Goal: Information Seeking & Learning: Find specific page/section

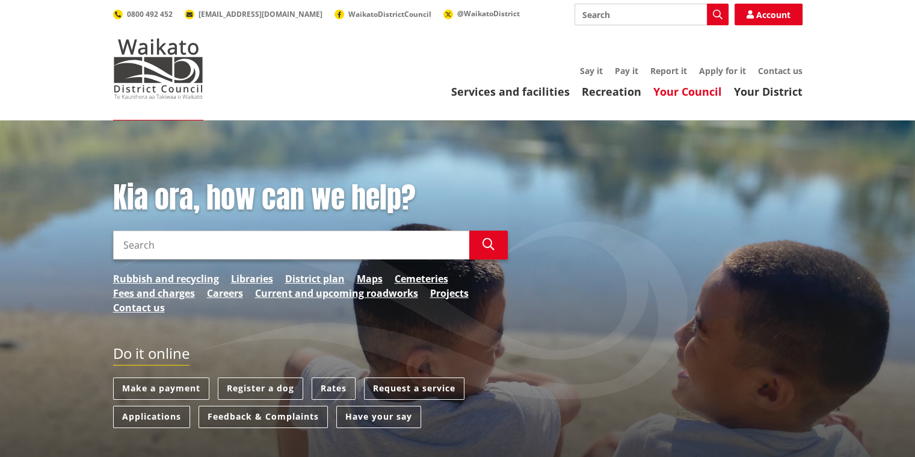
click at [684, 90] on link "Your Council" at bounding box center [687, 91] width 69 height 14
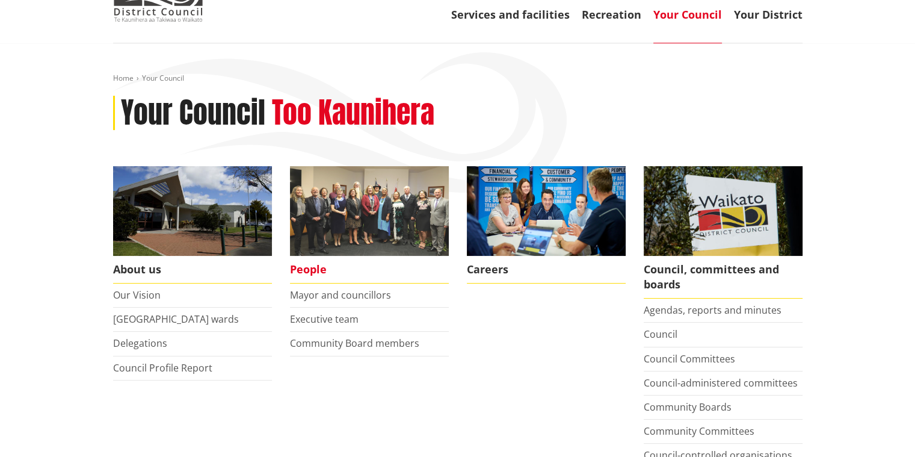
scroll to position [80, 0]
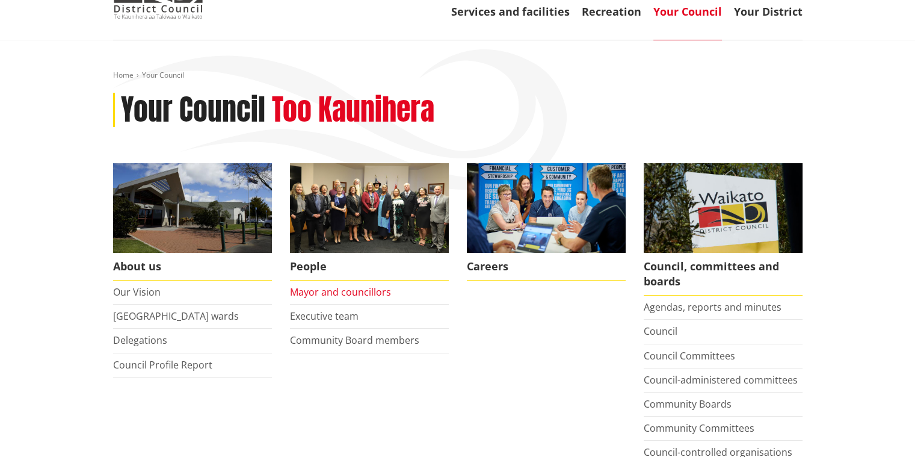
click at [344, 292] on link "Mayor and councillors" at bounding box center [340, 291] width 101 height 13
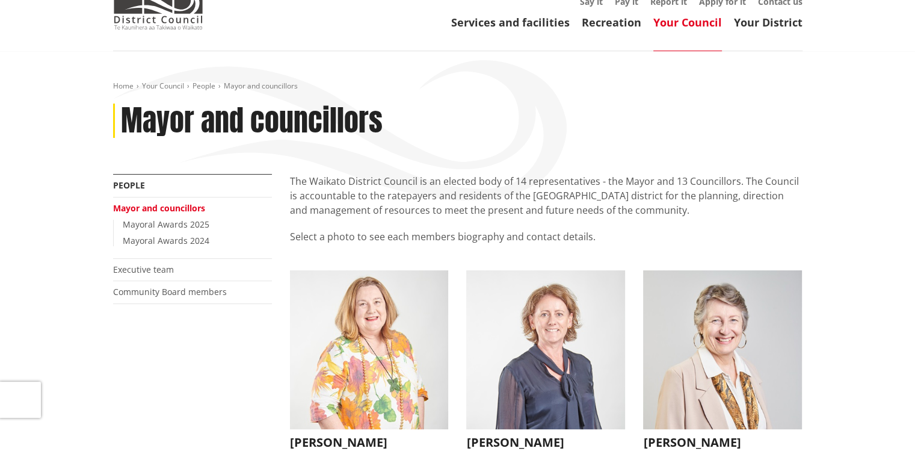
scroll to position [80, 0]
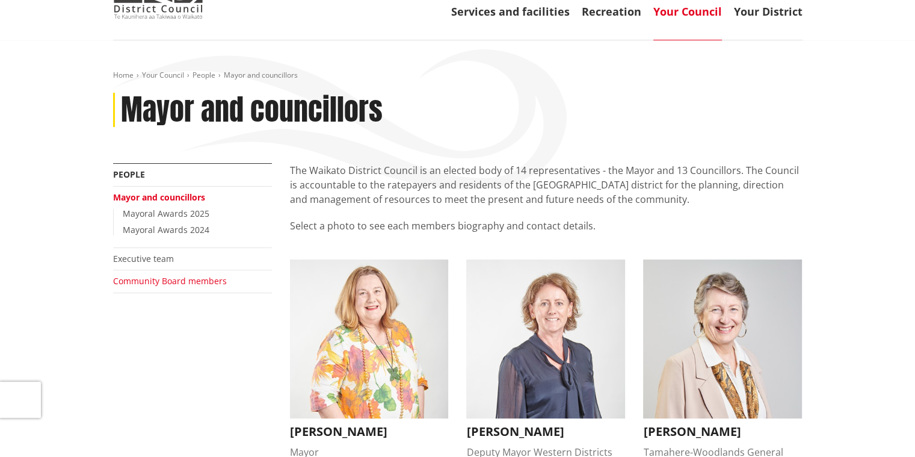
click at [134, 284] on link "Community Board members" at bounding box center [170, 280] width 114 height 11
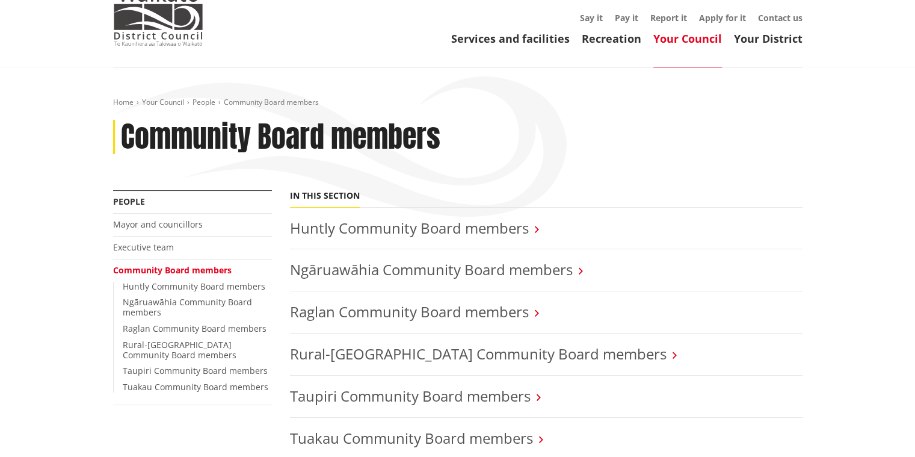
scroll to position [60, 0]
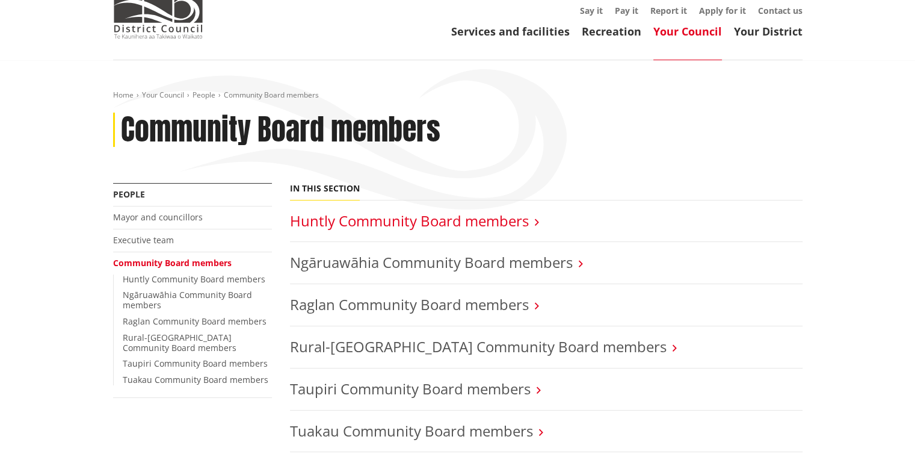
click at [359, 220] on link "Huntly Community Board members" at bounding box center [409, 221] width 239 height 20
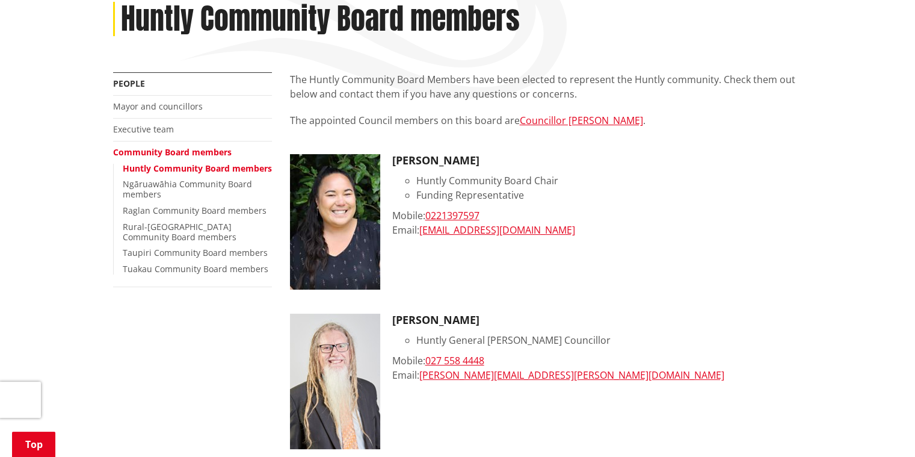
scroll to position [80, 0]
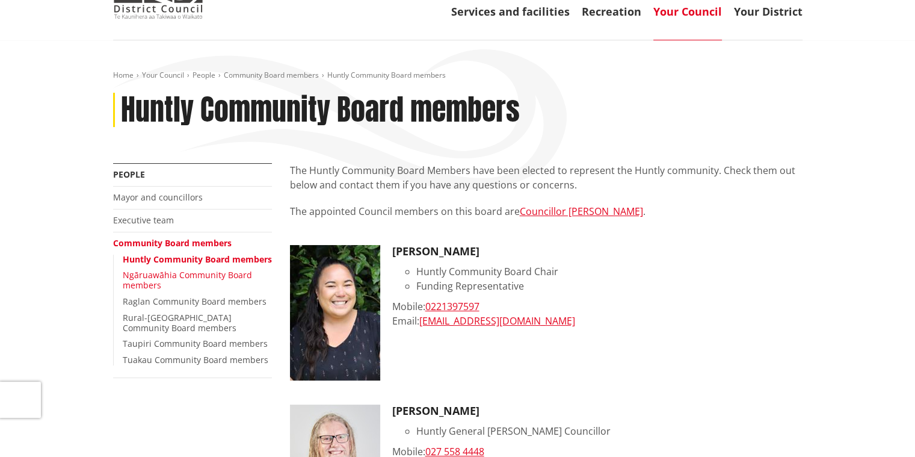
click at [161, 274] on link "Ngāruawāhia Community Board members" at bounding box center [187, 280] width 129 height 22
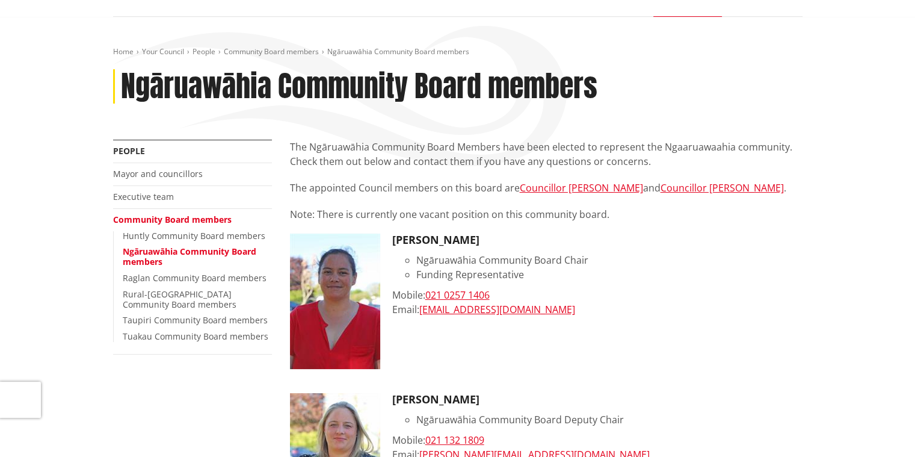
scroll to position [120, 0]
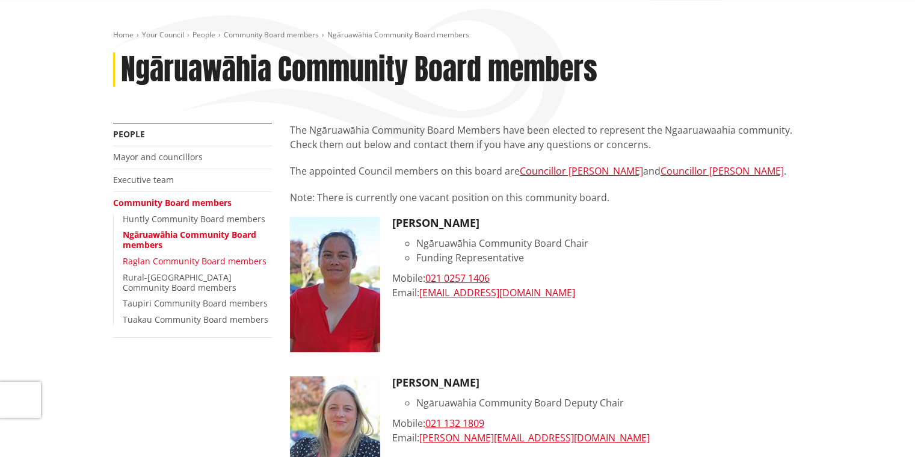
click at [153, 262] on link "Raglan Community Board members" at bounding box center [195, 260] width 144 height 11
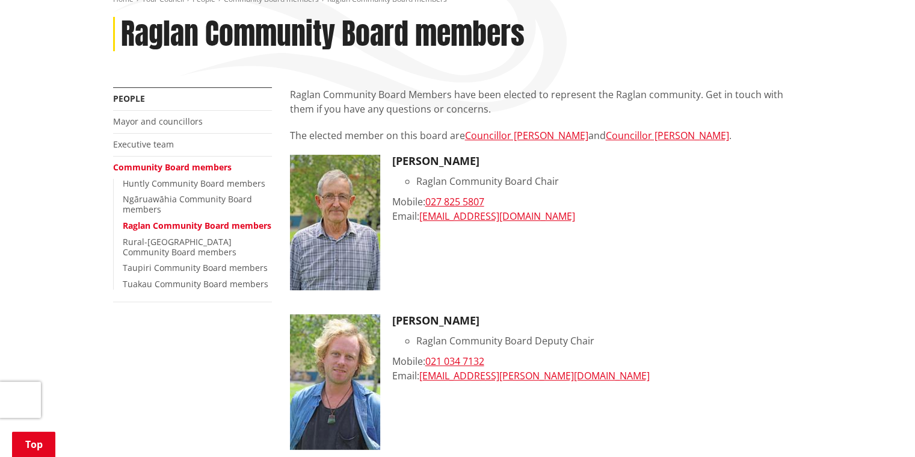
scroll to position [140, 0]
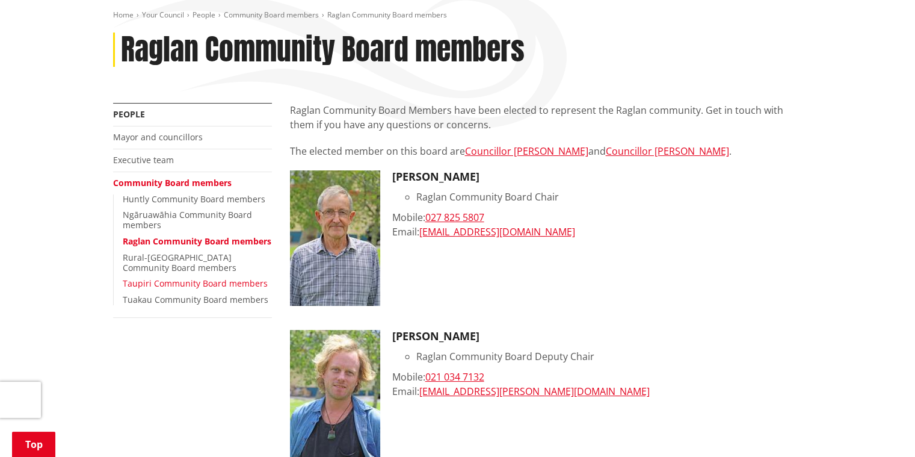
click at [156, 280] on link "Taupiri Community Board members" at bounding box center [195, 282] width 145 height 11
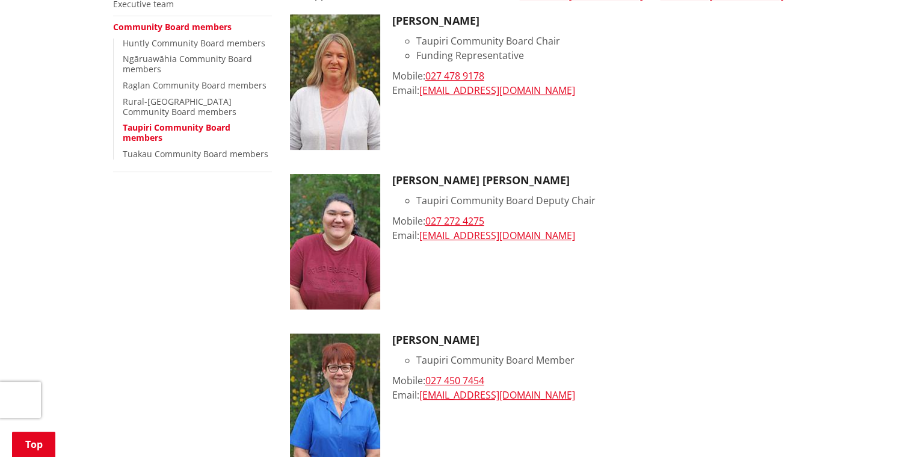
scroll to position [301, 0]
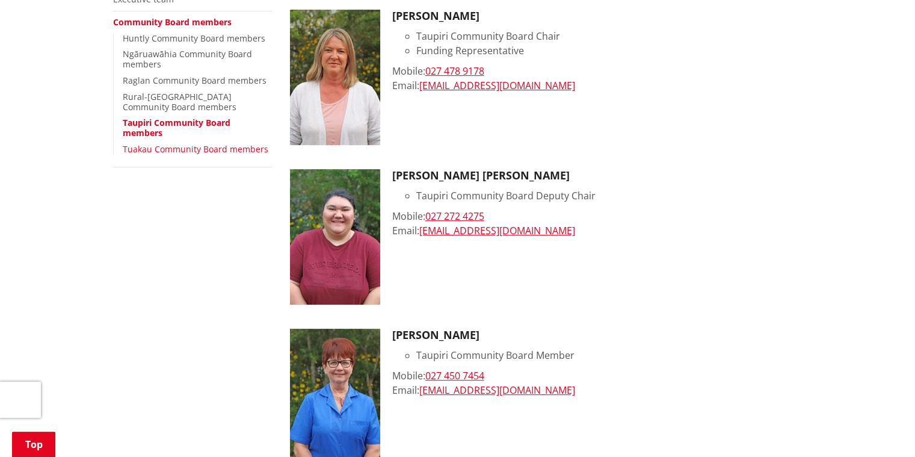
click at [162, 146] on link "Tuakau Community Board members" at bounding box center [196, 148] width 146 height 11
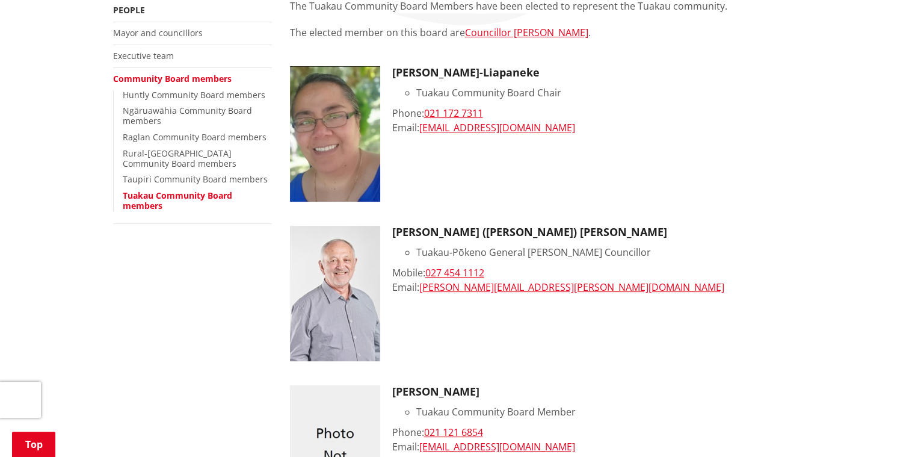
scroll to position [201, 0]
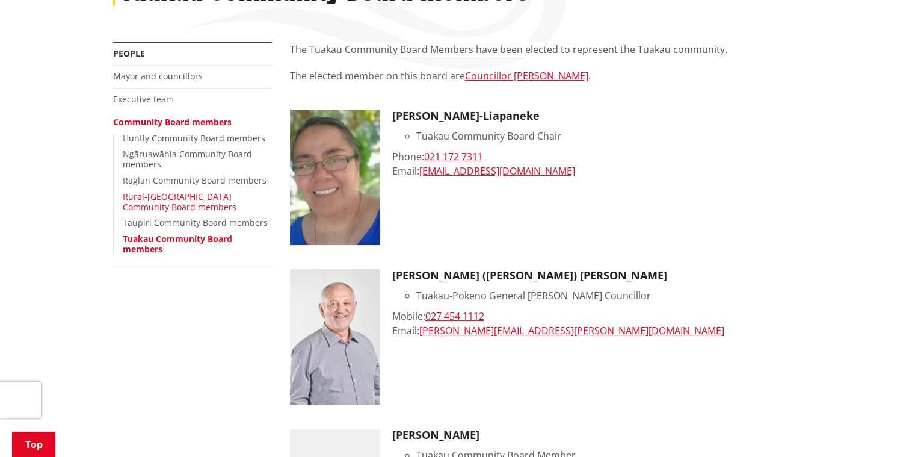
click at [141, 199] on link "Rural-[GEOGRAPHIC_DATA] Community Board members" at bounding box center [180, 202] width 114 height 22
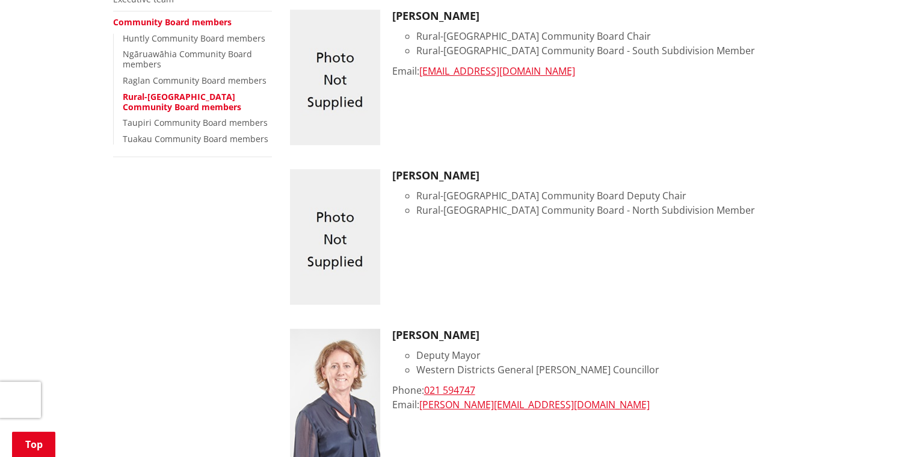
scroll to position [280, 0]
